Goal: Check status: Check status

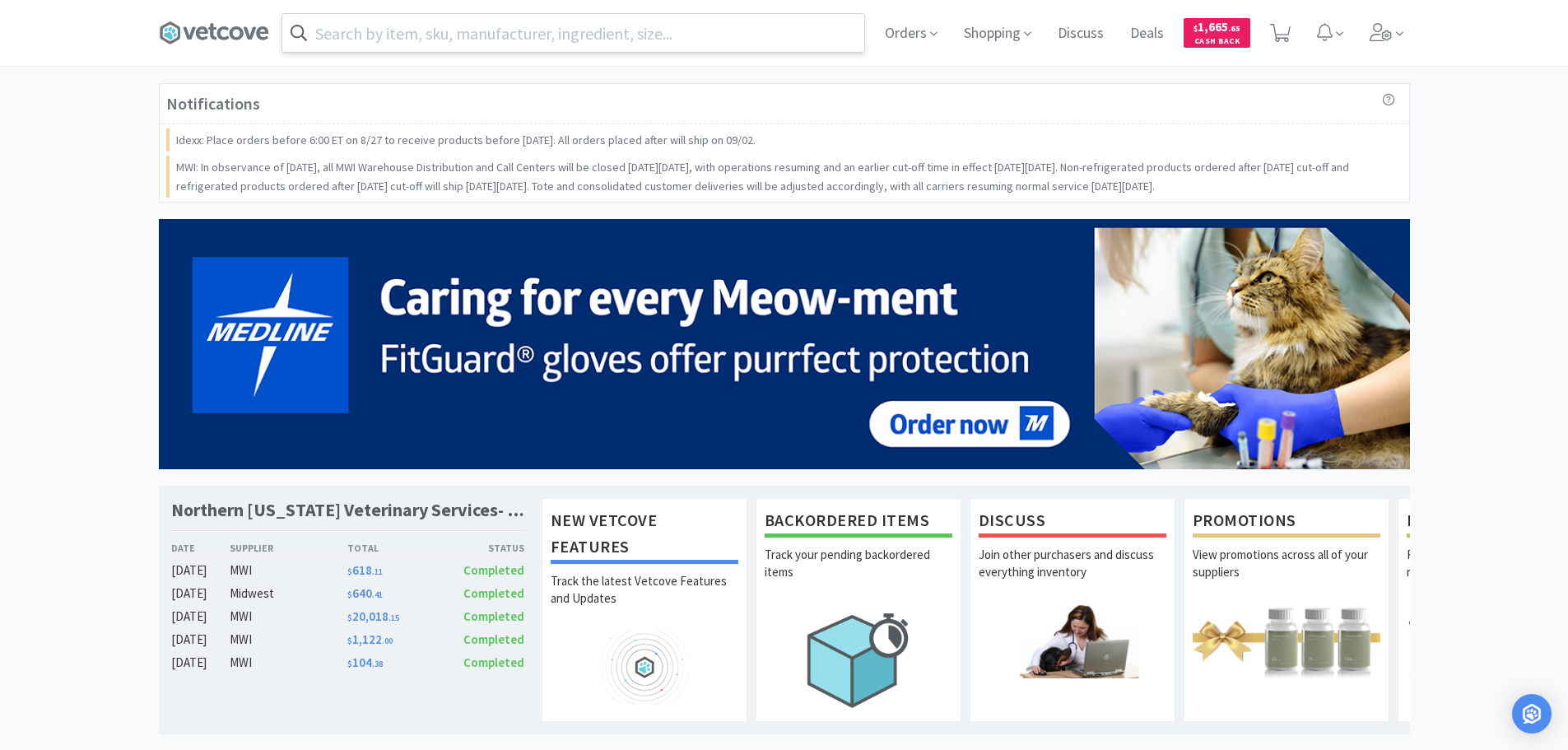
click at [461, 38] on input "text" at bounding box center [573, 32] width 582 height 38
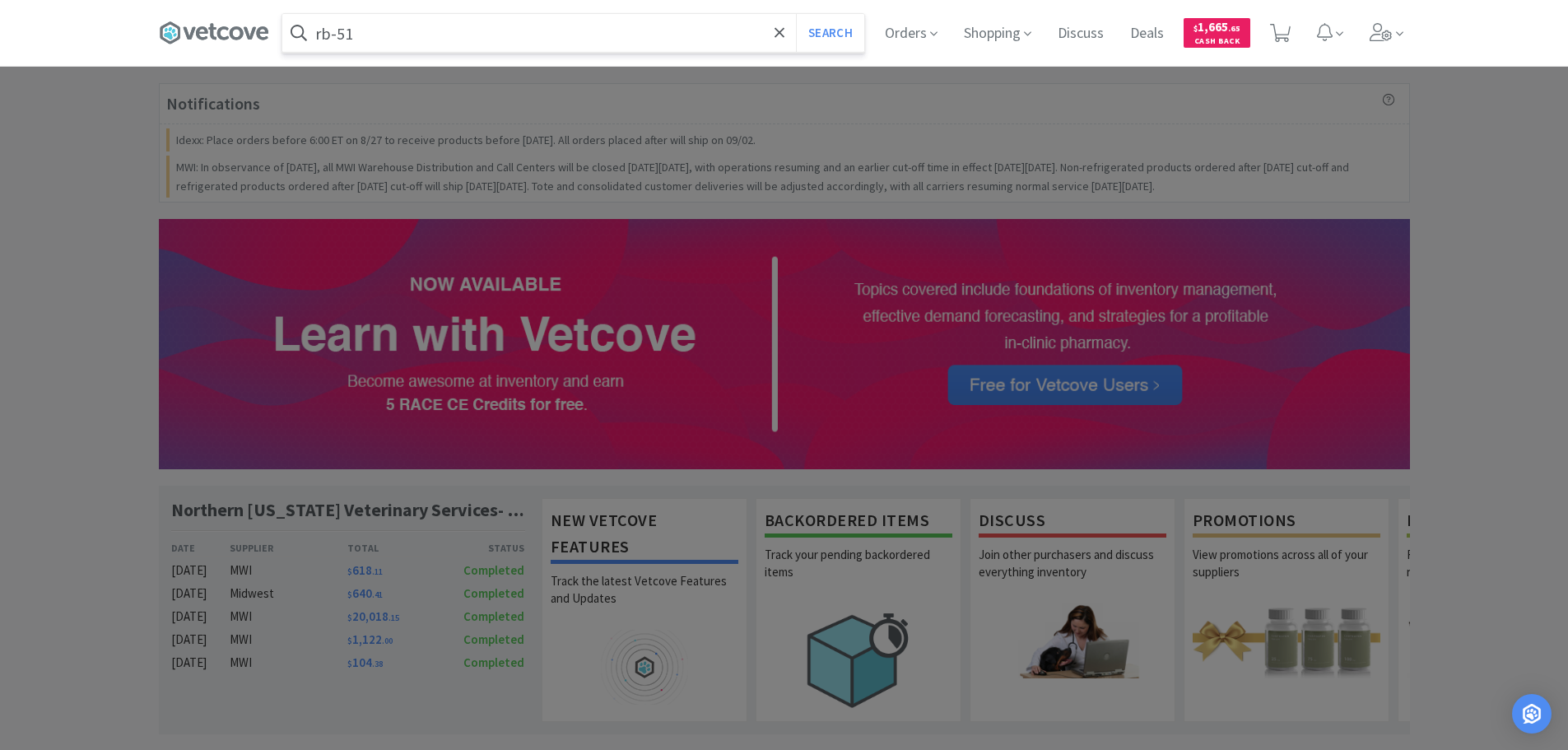
type input "rb-51"
click at [795, 14] on button "Search" at bounding box center [830, 32] width 68 height 38
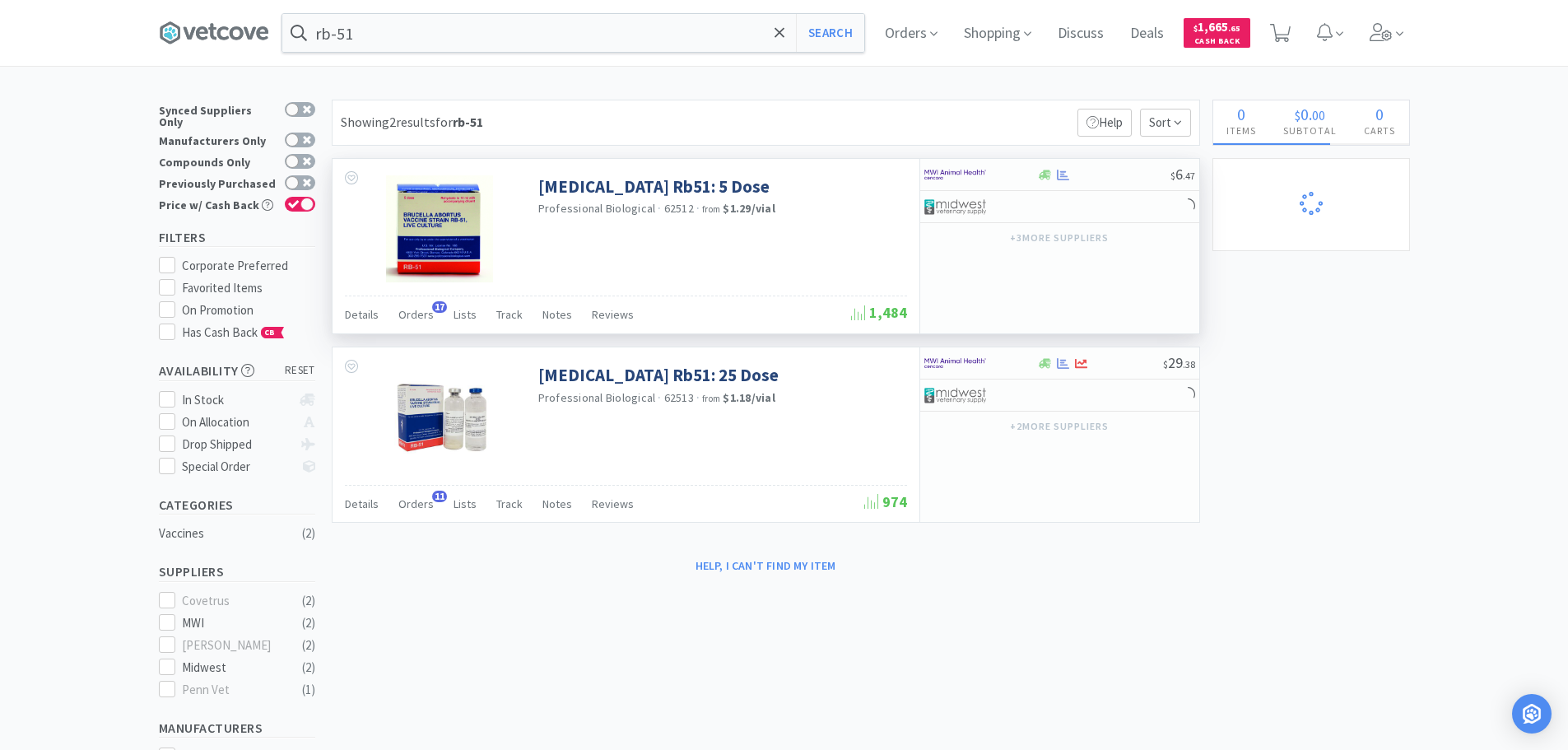
select select "1"
select select "2"
click at [411, 317] on span "Orders" at bounding box center [416, 315] width 35 height 15
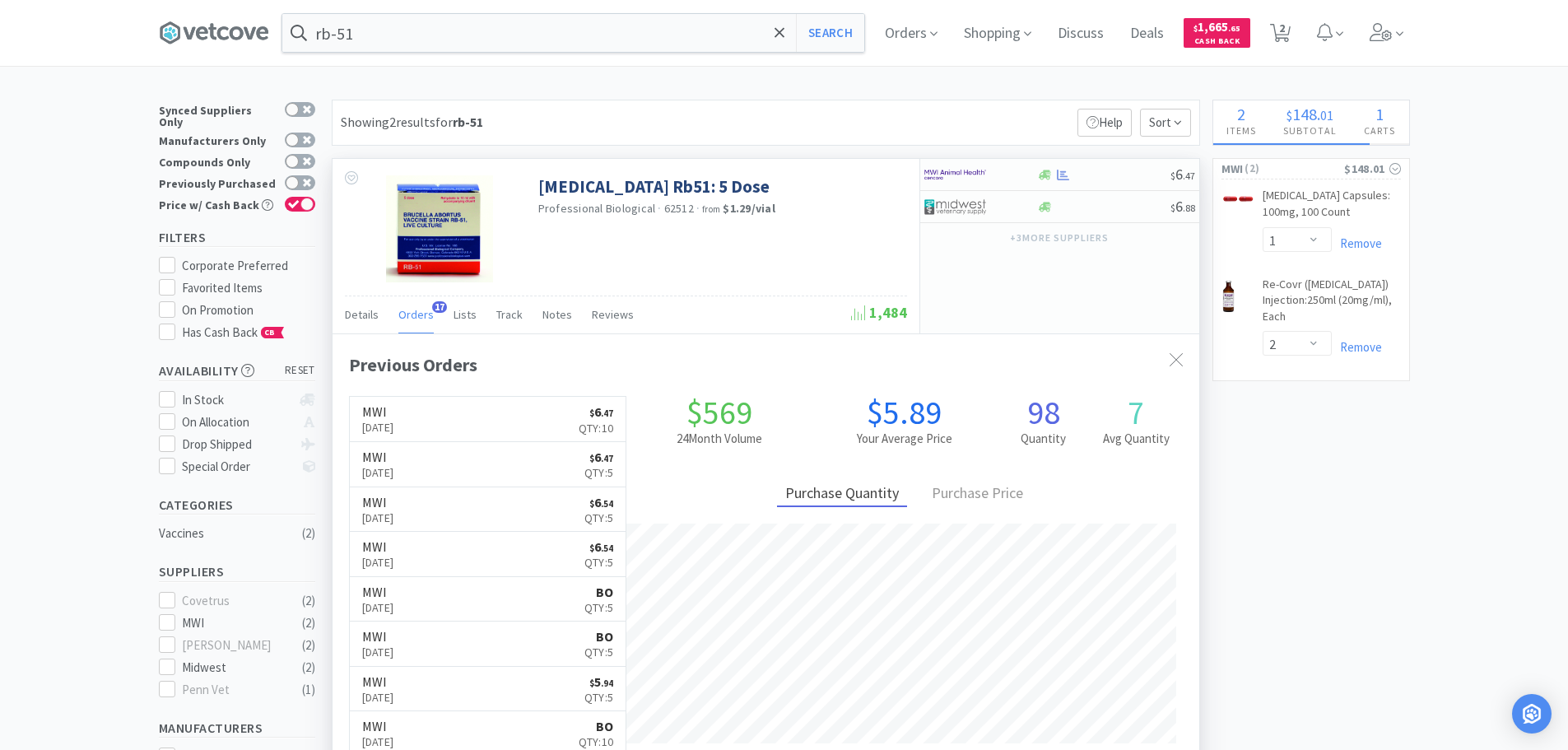
scroll to position [442, 866]
click at [504, 421] on link "MWI [DATE] $ 6 . 47 Qty: 10" at bounding box center [487, 419] width 277 height 45
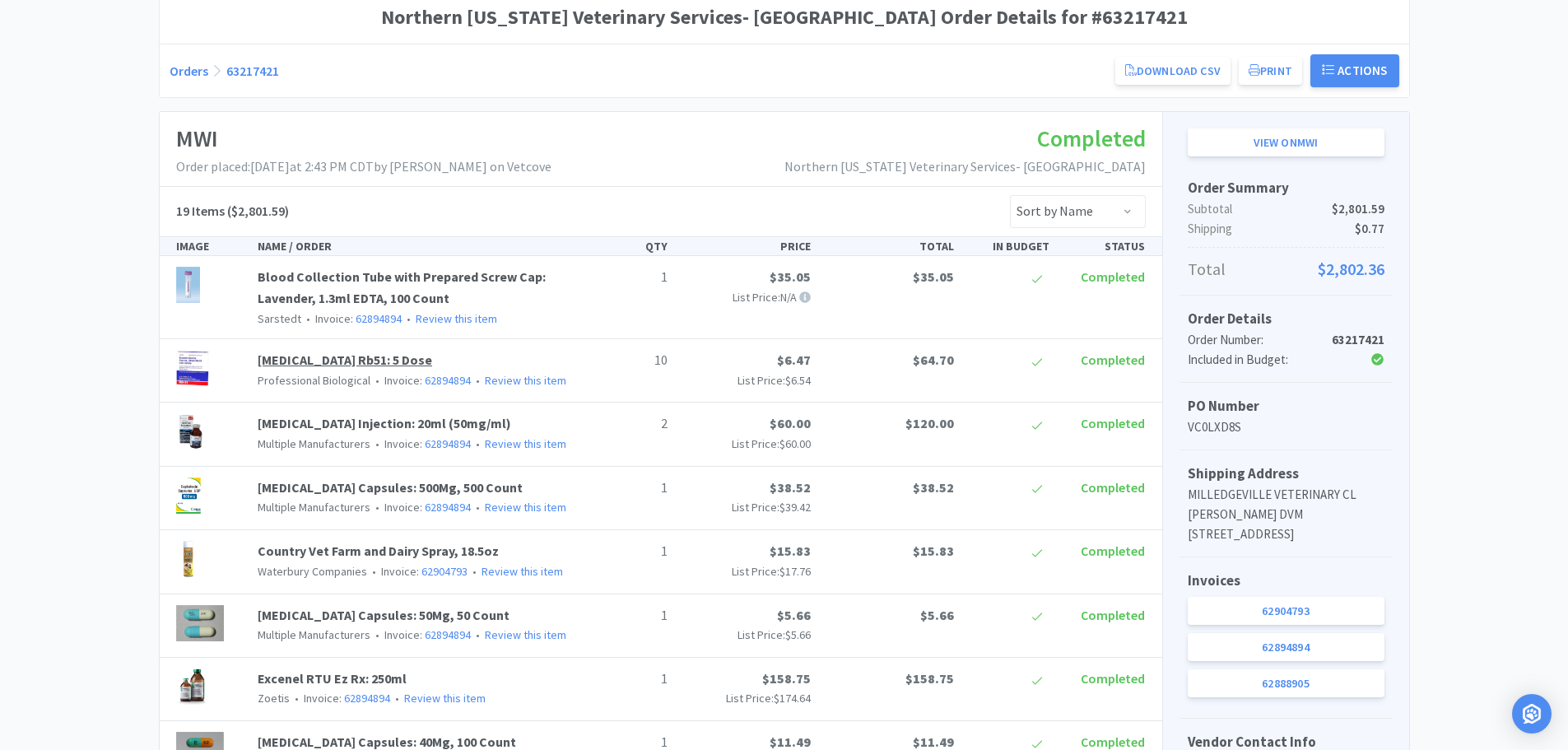
scroll to position [165, 0]
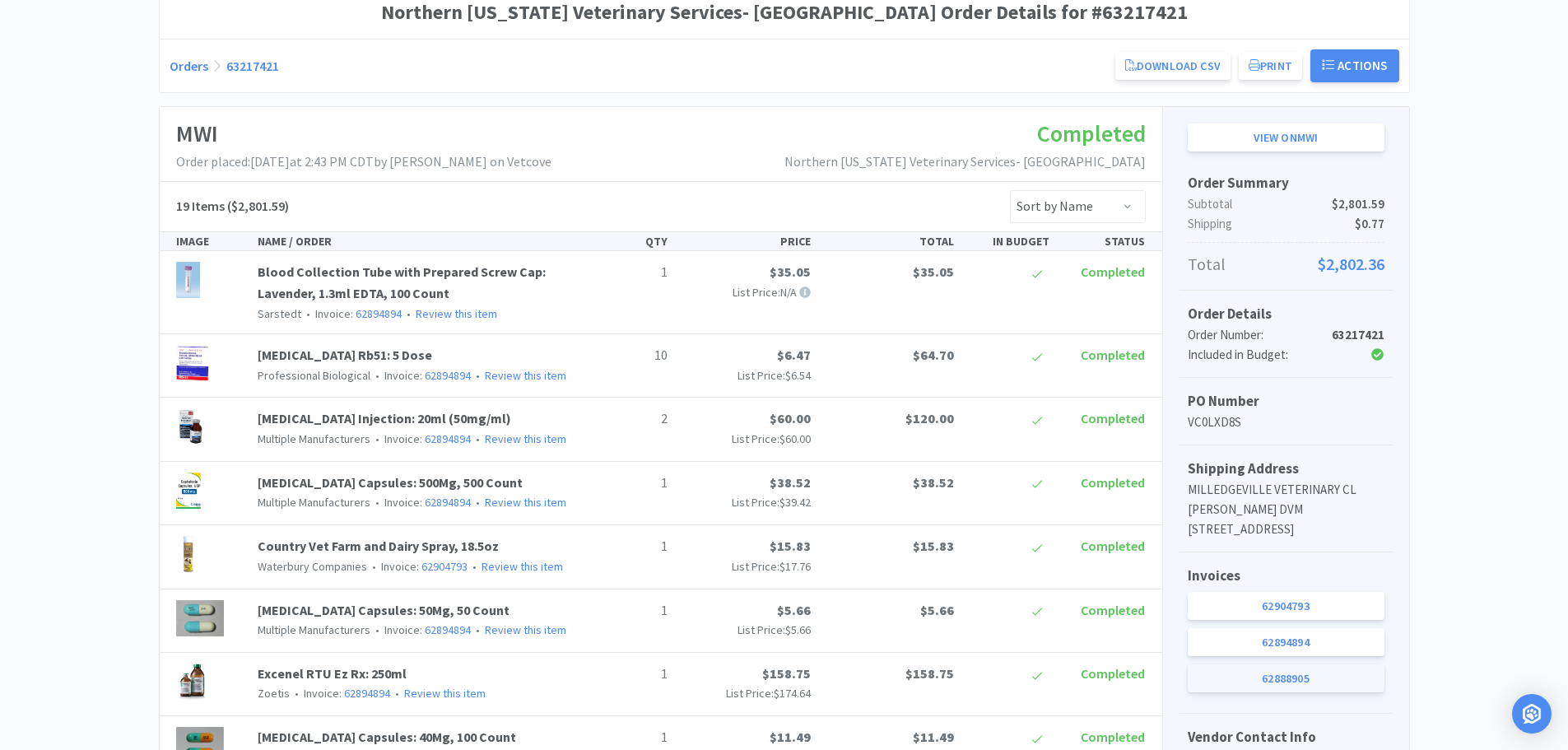
click at [1274, 684] on link "62888905" at bounding box center [1286, 678] width 197 height 28
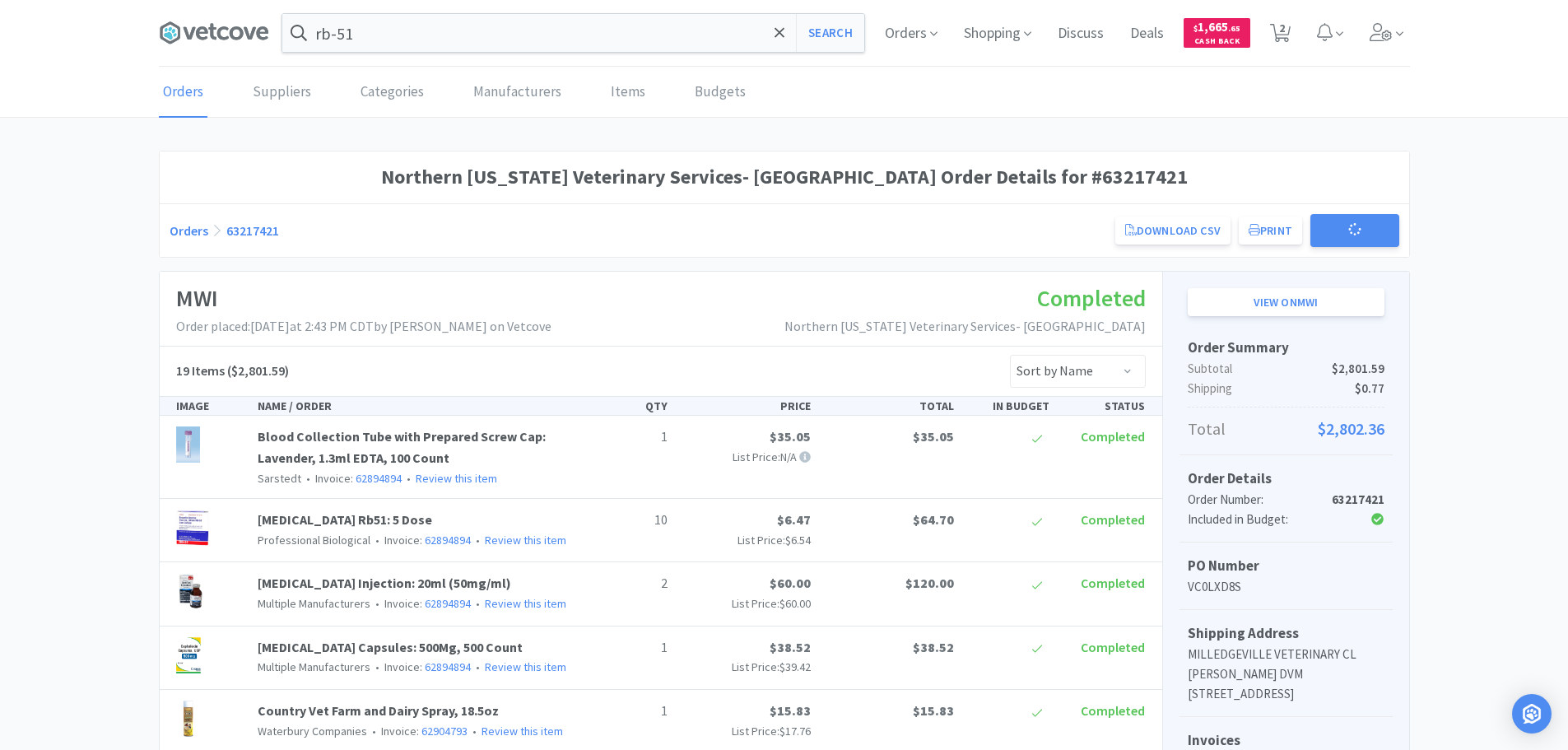
scroll to position [165, 0]
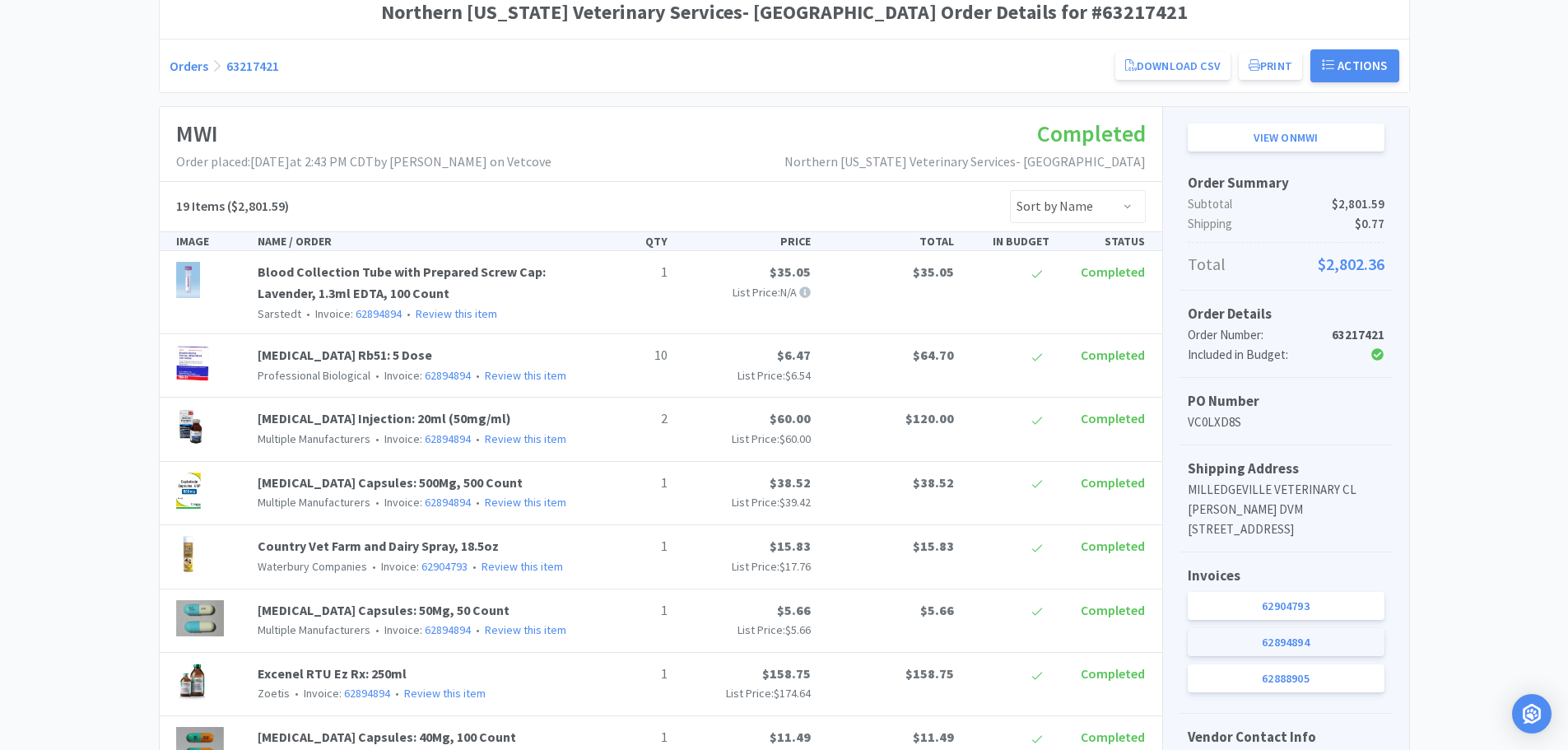
click at [1329, 647] on link "62894894" at bounding box center [1286, 642] width 197 height 28
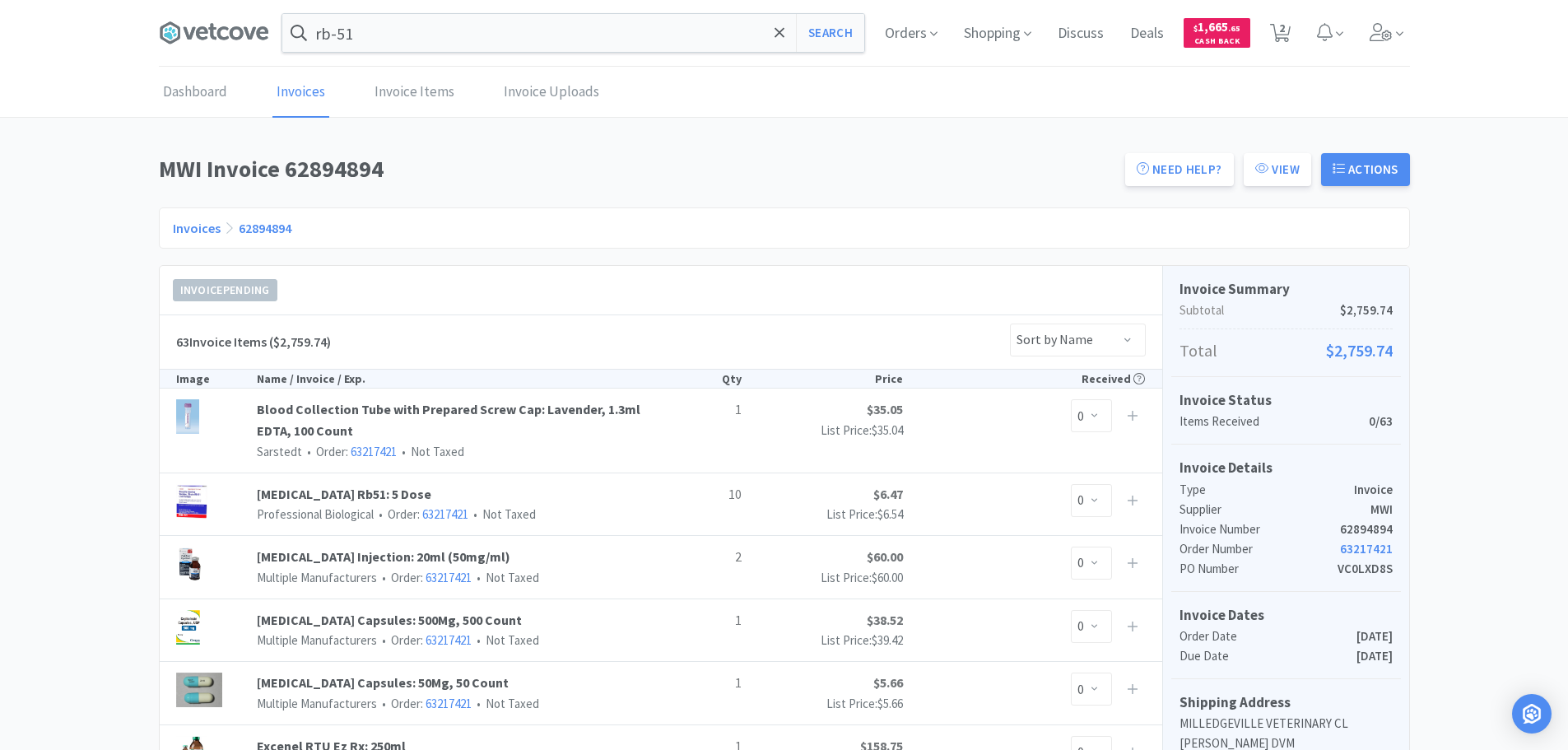
drag, startPoint x: 1276, startPoint y: 177, endPoint x: 1276, endPoint y: 188, distance: 11.0
click at [1274, 187] on div "Need Help? View Actions" at bounding box center [1263, 174] width 294 height 47
click at [1287, 175] on button "View" at bounding box center [1276, 169] width 67 height 33
click at [1271, 245] on link "View on MWI" at bounding box center [1277, 237] width 83 height 28
